Goal: Check status

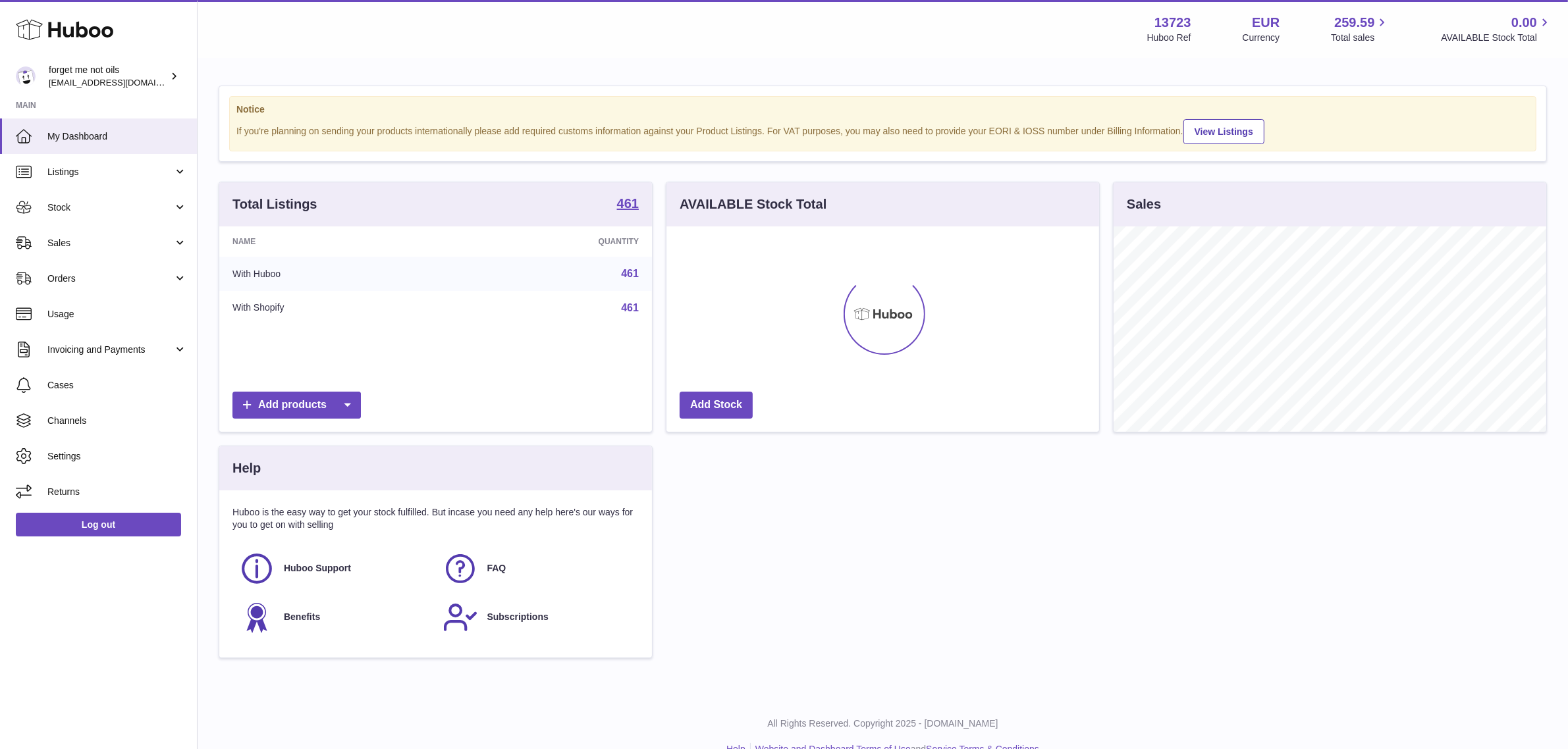
scroll to position [205, 433]
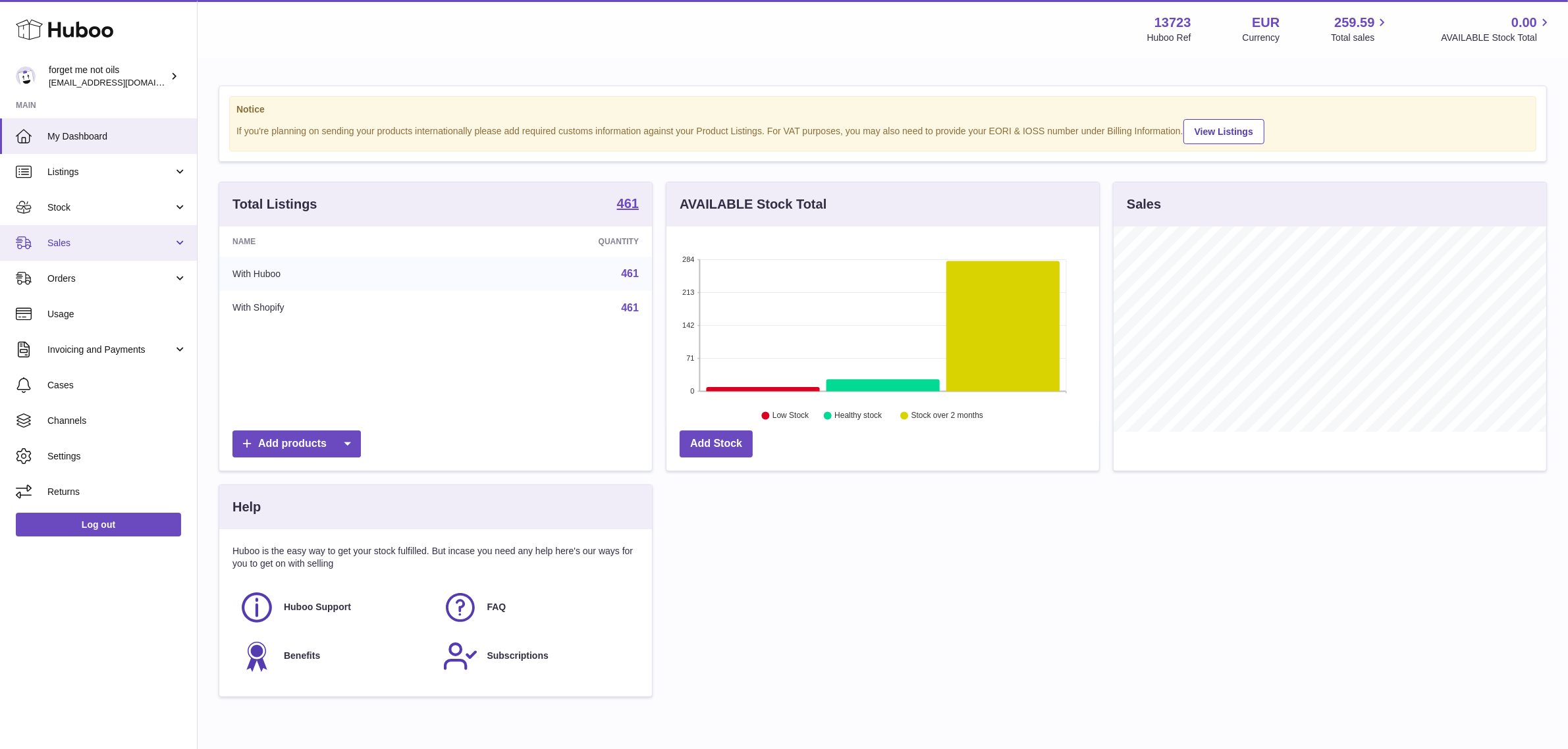
click at [130, 242] on span "Sales" at bounding box center [110, 243] width 126 height 13
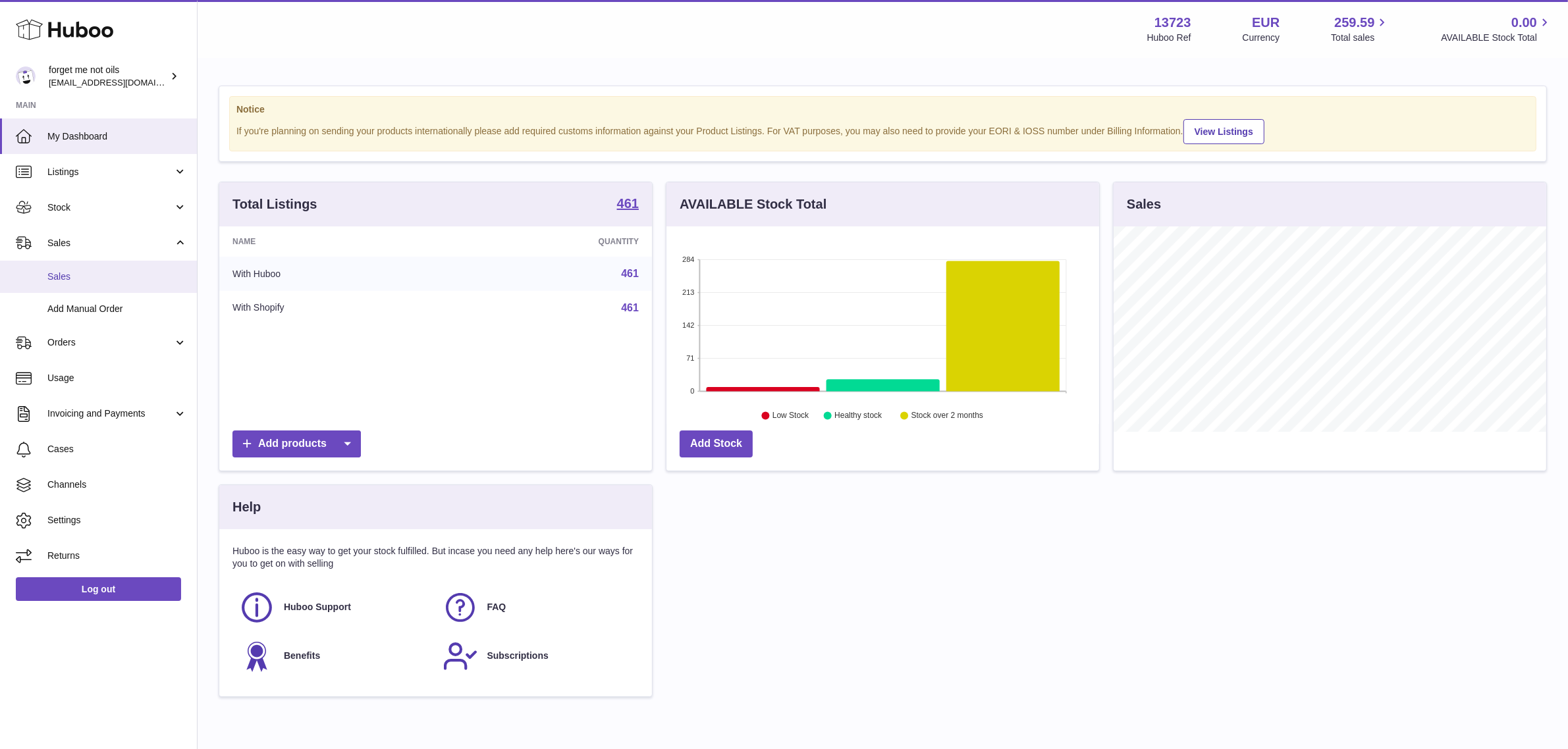
click at [112, 278] on span "Sales" at bounding box center [117, 277] width 139 height 13
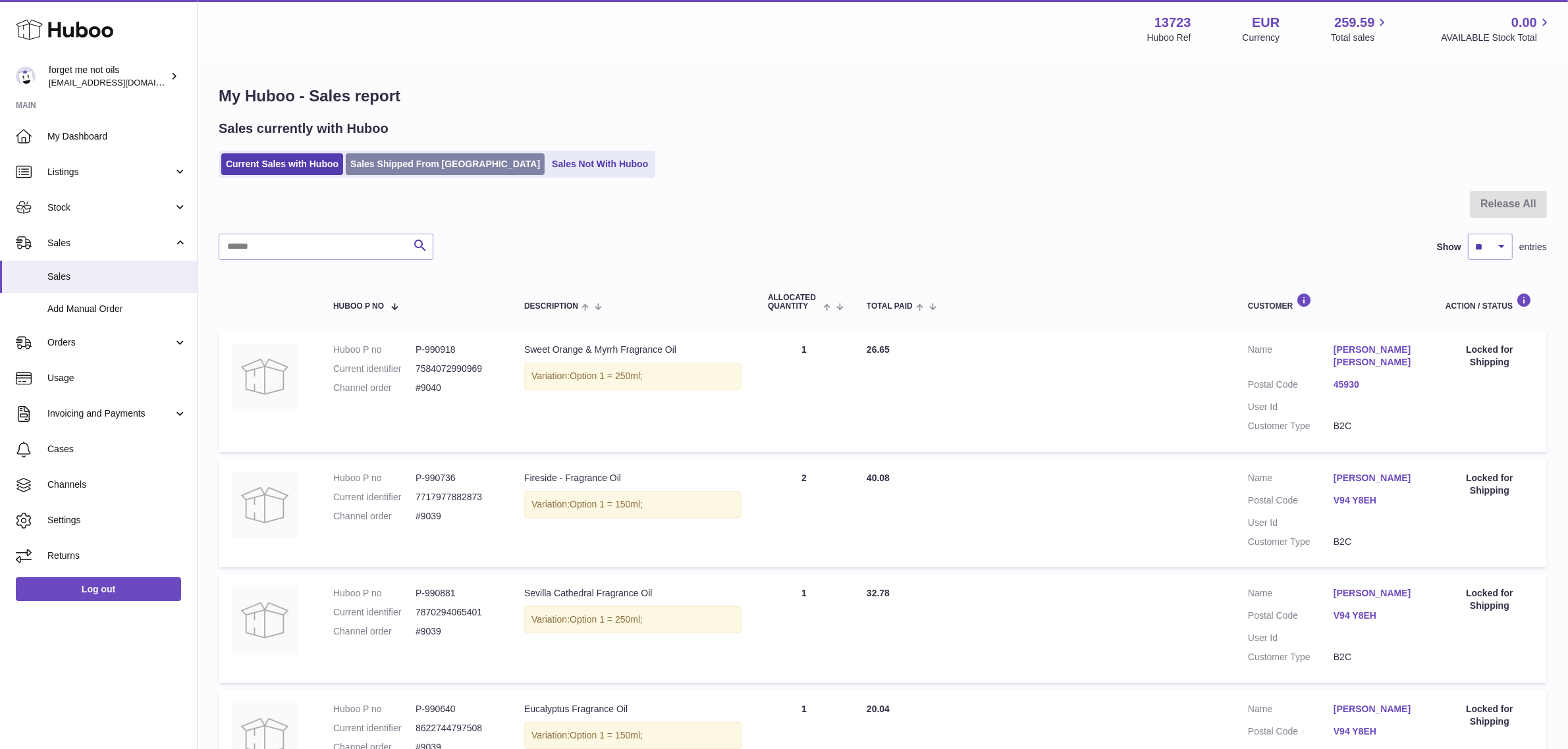
click at [415, 173] on link "Sales Shipped From [GEOGRAPHIC_DATA]" at bounding box center [445, 164] width 199 height 22
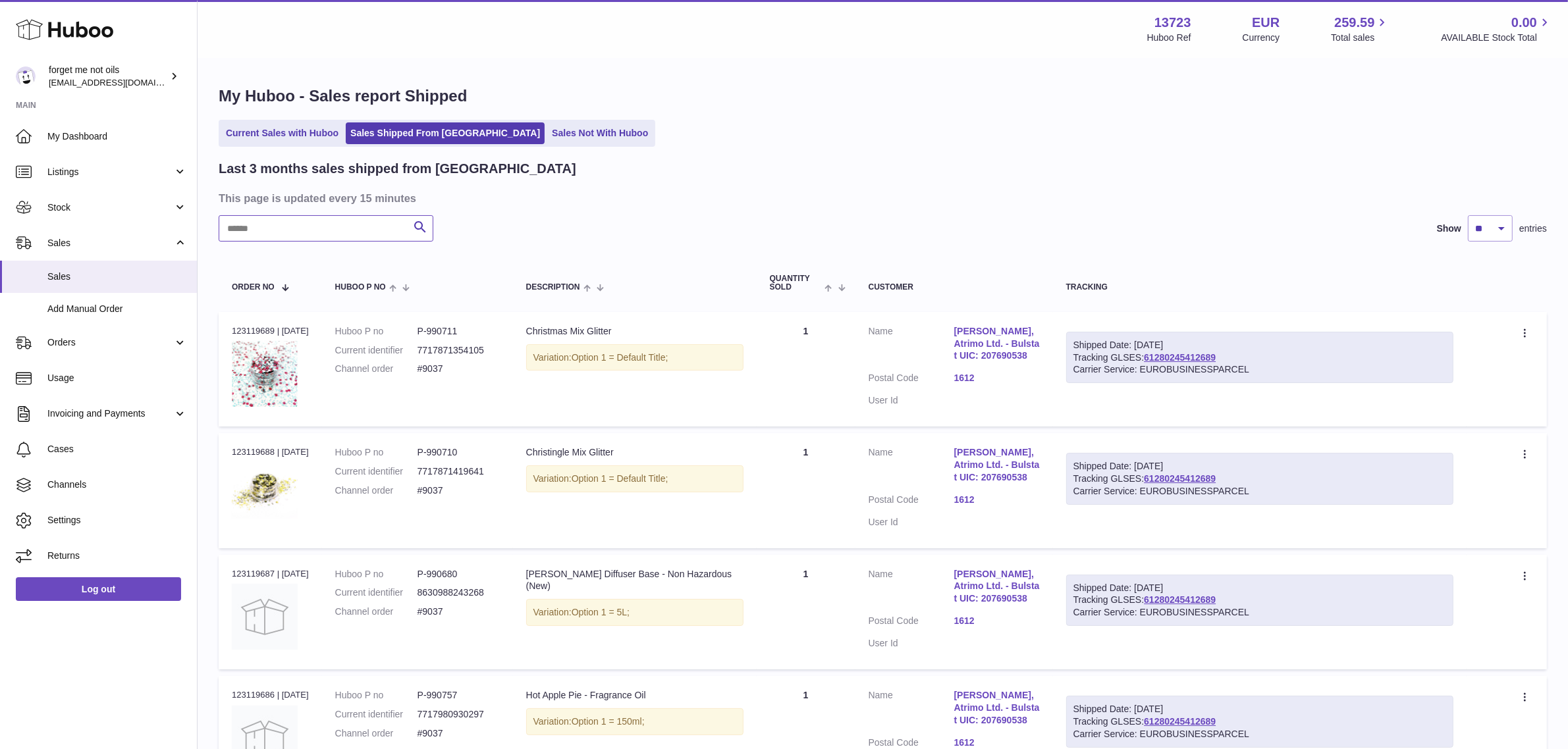
click at [333, 228] on input "text" at bounding box center [325, 228] width 215 height 26
paste input "****"
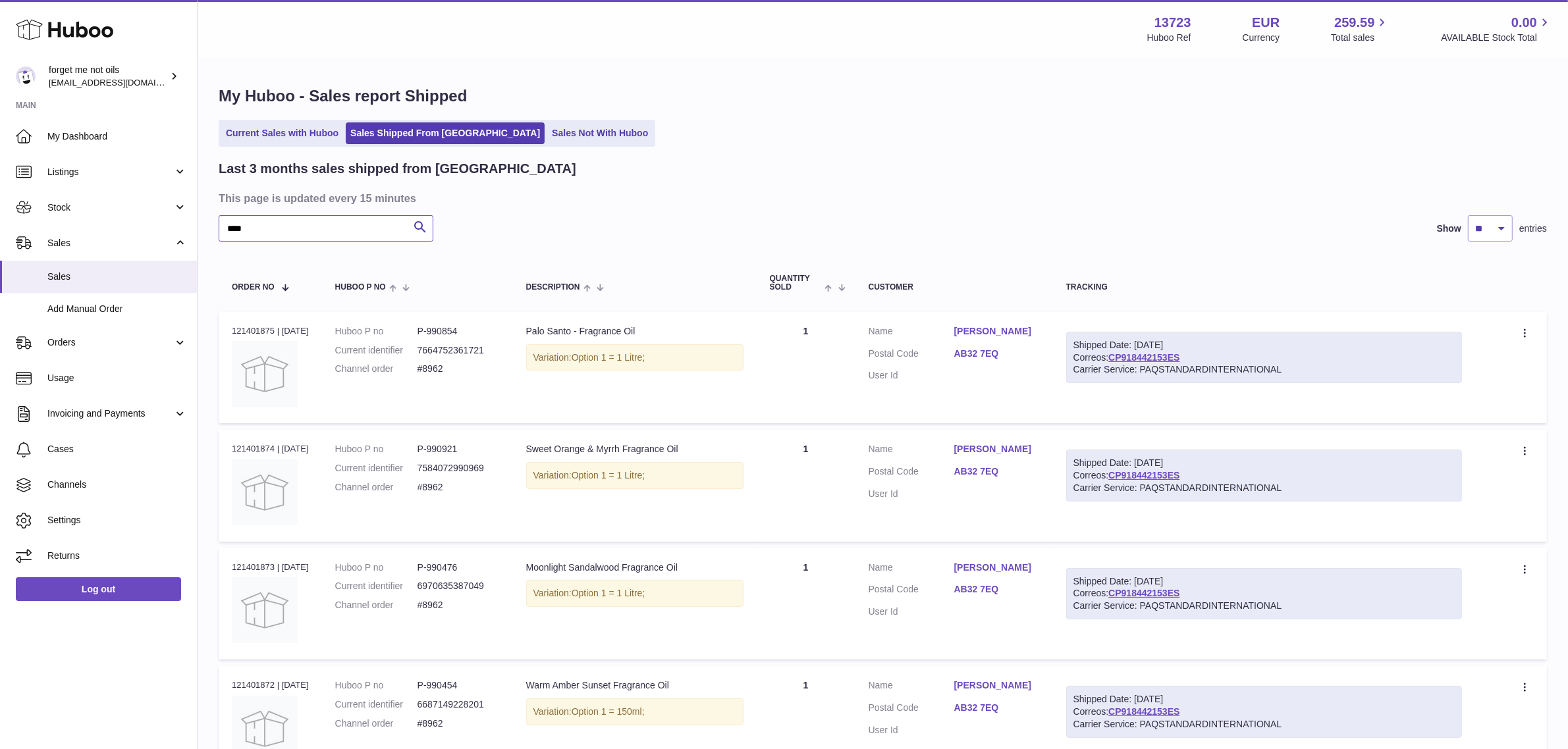
type input "****"
click at [991, 354] on link "AB32 7EQ" at bounding box center [997, 354] width 86 height 13
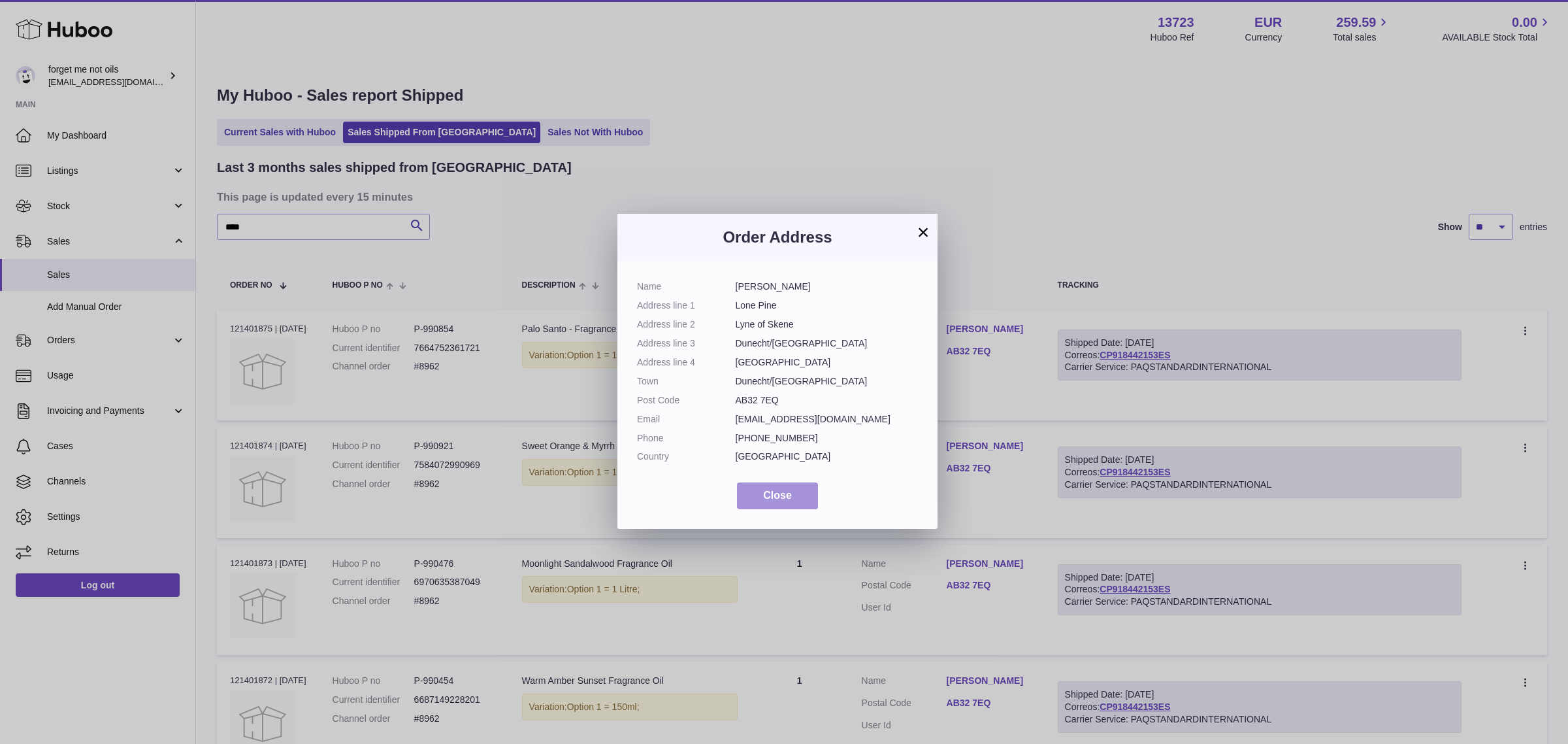
click at [788, 500] on span "Close" at bounding box center [777, 495] width 29 height 11
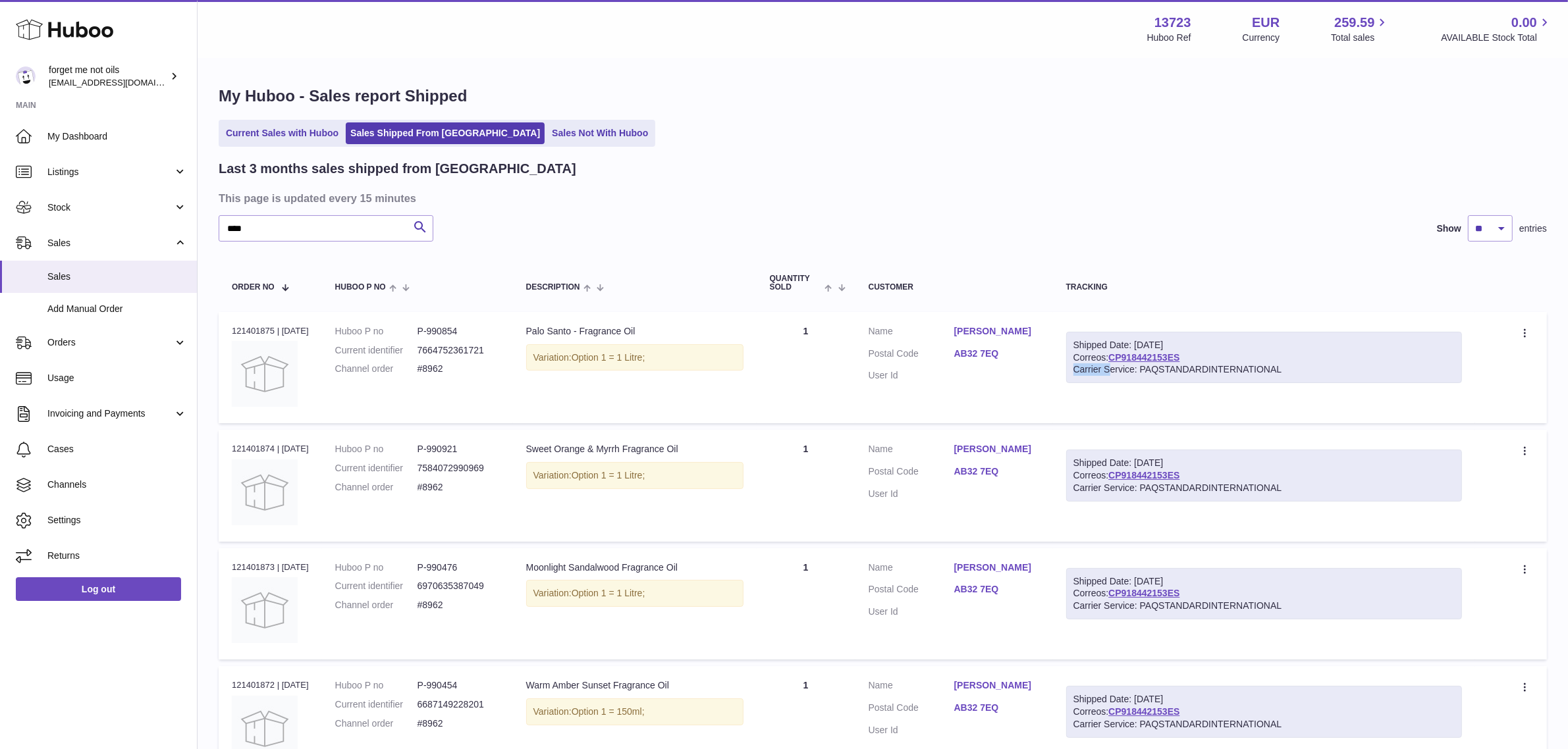
drag, startPoint x: 1189, startPoint y: 359, endPoint x: 1114, endPoint y: 362, distance: 75.1
click at [1114, 362] on div "Shipped Date: 21st Jul 2025 Correos: CP918442153ES Carrier Service: PAQSTANDARD…" at bounding box center [1264, 357] width 396 height 52
click at [1242, 343] on div "Shipped Date: 21st Jul 2025" at bounding box center [1264, 345] width 382 height 13
drag, startPoint x: 1197, startPoint y: 357, endPoint x: 1127, endPoint y: 354, distance: 70.1
click at [1115, 362] on div "Shipped Date: 21st Jul 2025 Correos: CP918442153ES Carrier Service: PAQSTANDARD…" at bounding box center [1264, 357] width 396 height 52
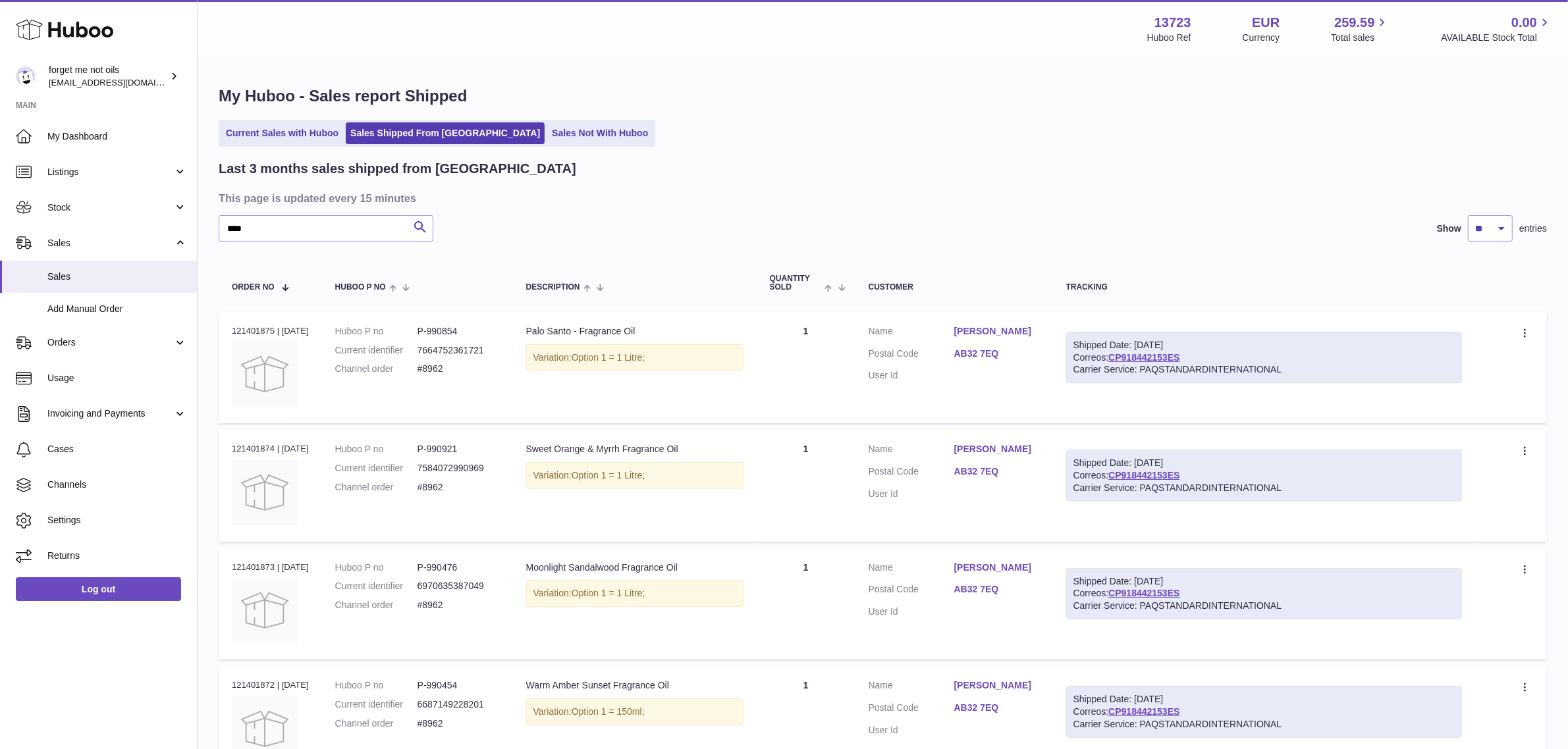
copy link "CP918442153ES"
